Goal: Task Accomplishment & Management: Manage account settings

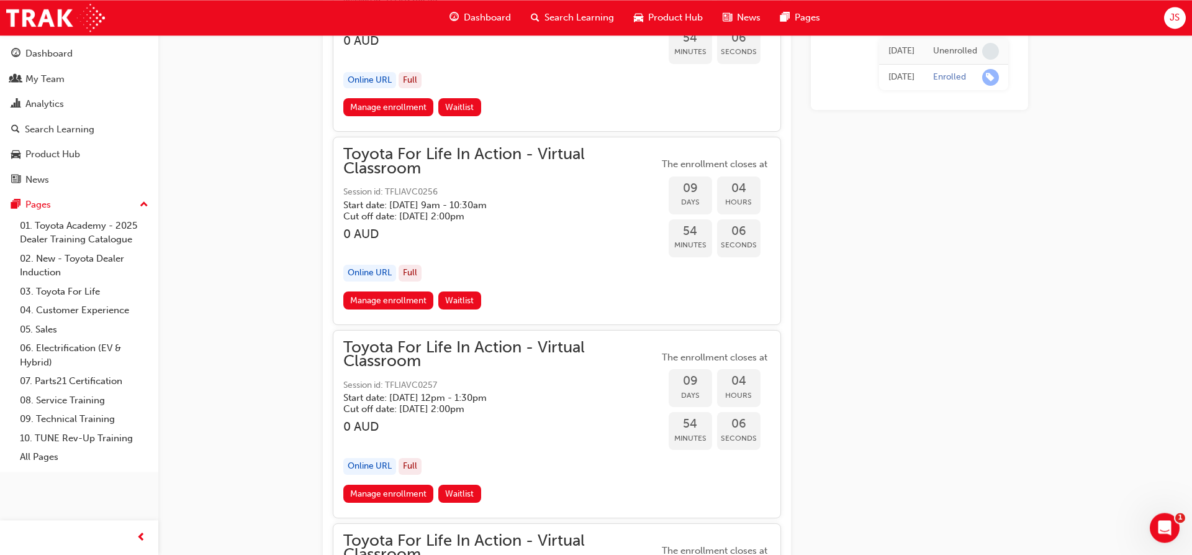
scroll to position [5143, 0]
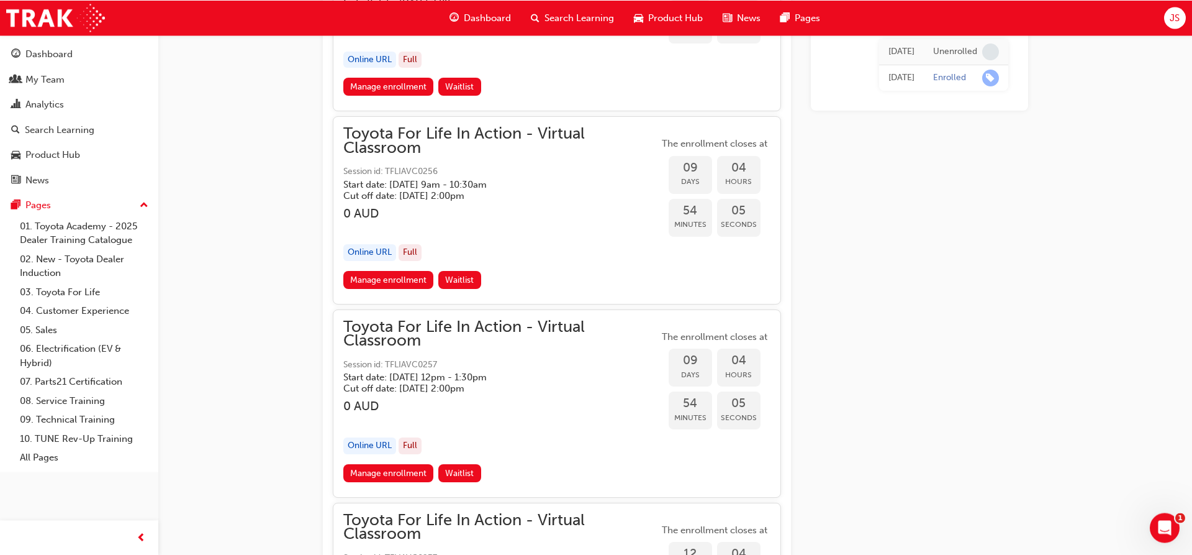
click at [1175, 19] on span "JS" at bounding box center [1175, 18] width 10 height 14
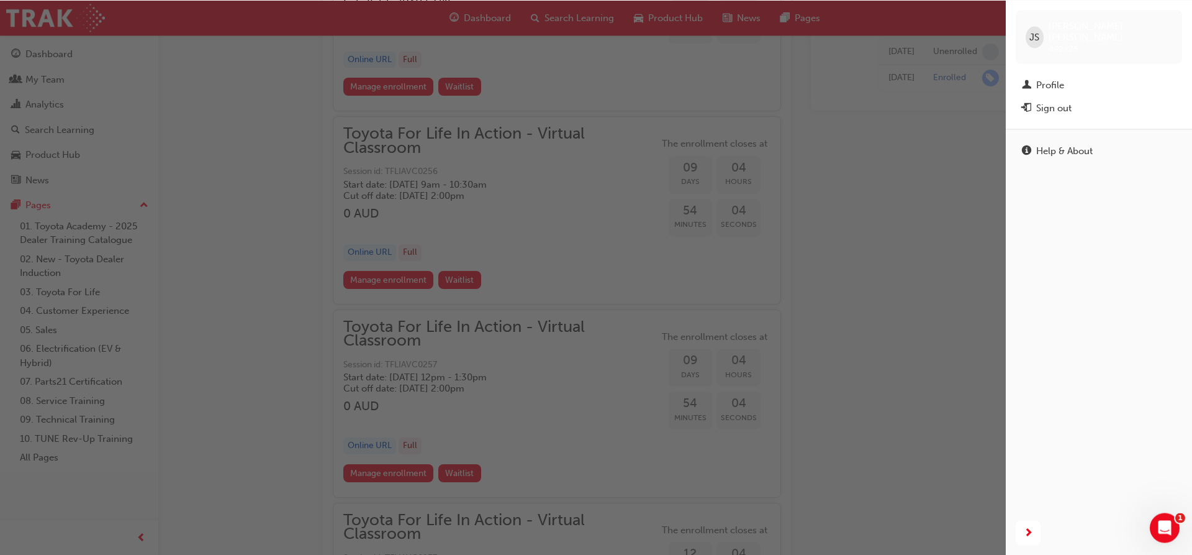
click at [1056, 154] on div "Help & About" at bounding box center [1099, 319] width 186 height 381
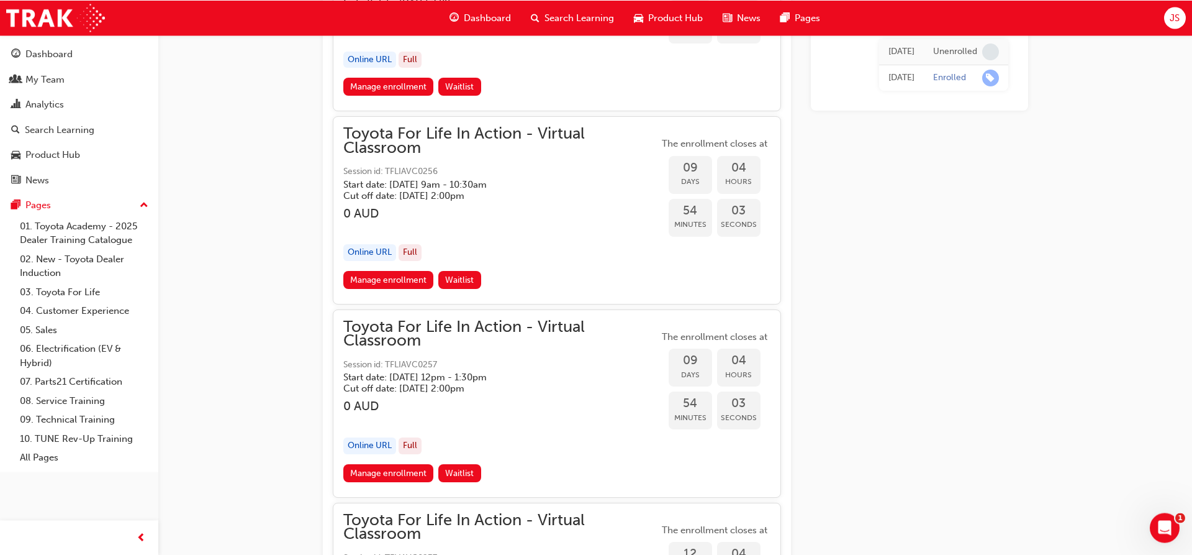
click at [1168, 15] on div "JS" at bounding box center [1175, 18] width 22 height 22
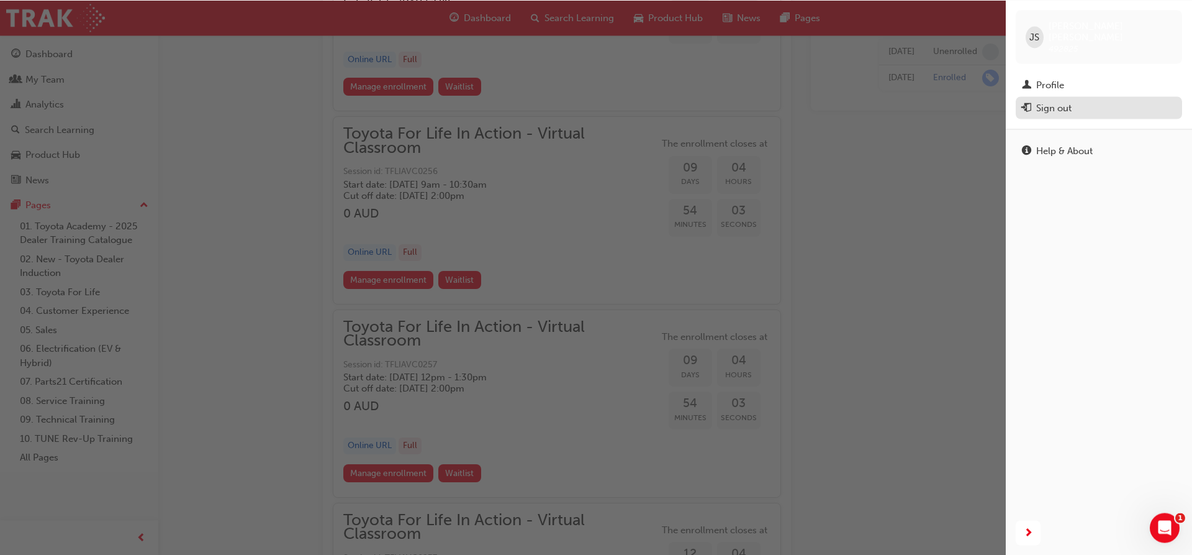
click at [1057, 101] on div "Sign out" at bounding box center [1053, 108] width 35 height 14
